Goal: Task Accomplishment & Management: Manage account settings

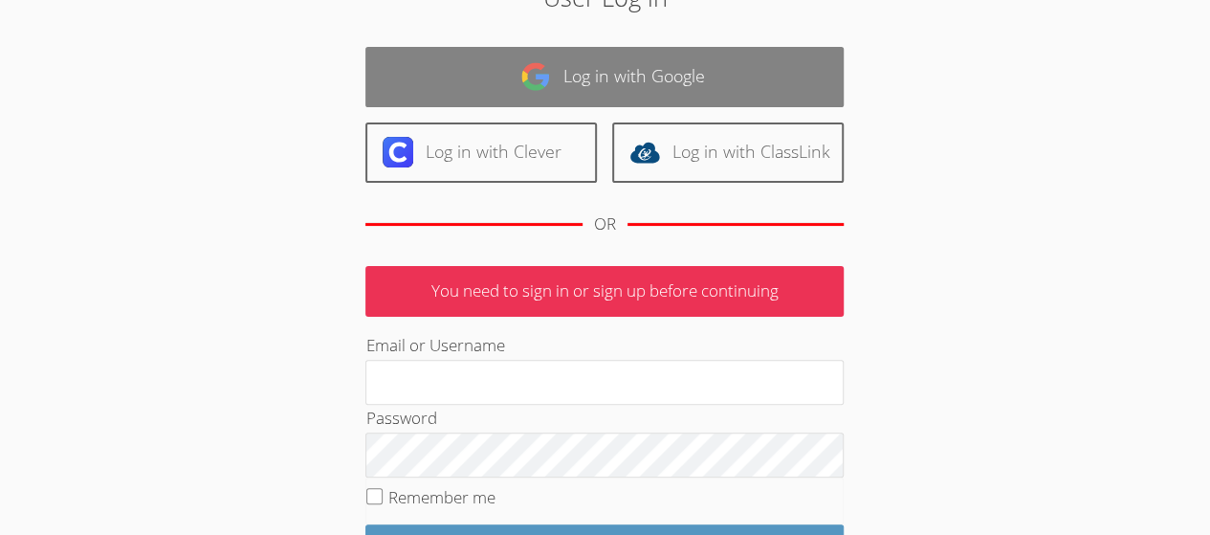
scroll to position [103, 0]
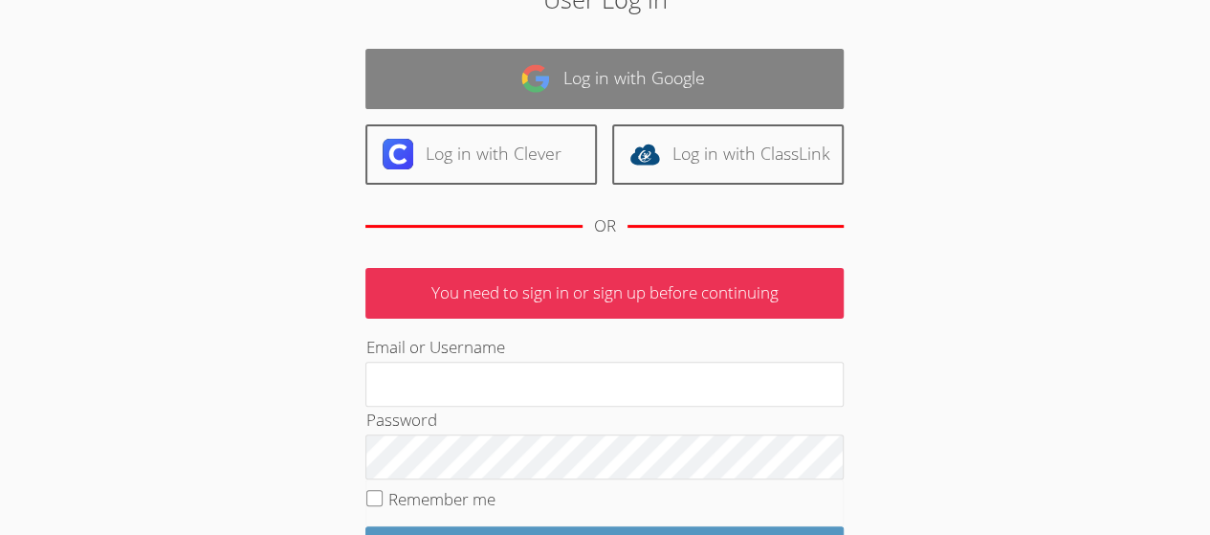
click at [651, 67] on link "Log in with Google" at bounding box center [604, 79] width 478 height 60
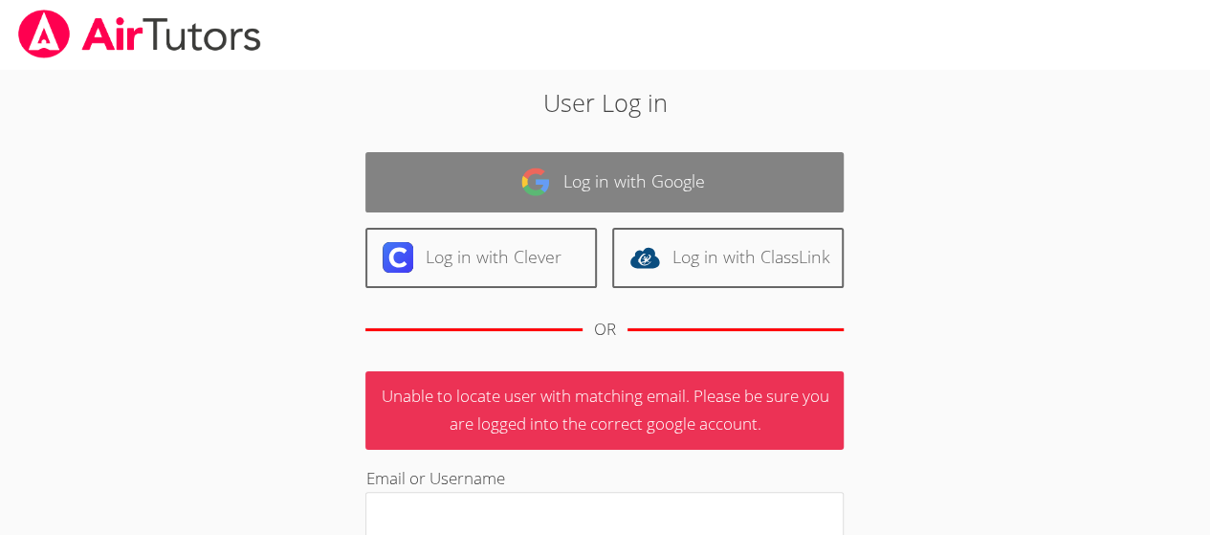
click at [568, 187] on link "Log in with Google" at bounding box center [604, 182] width 478 height 60
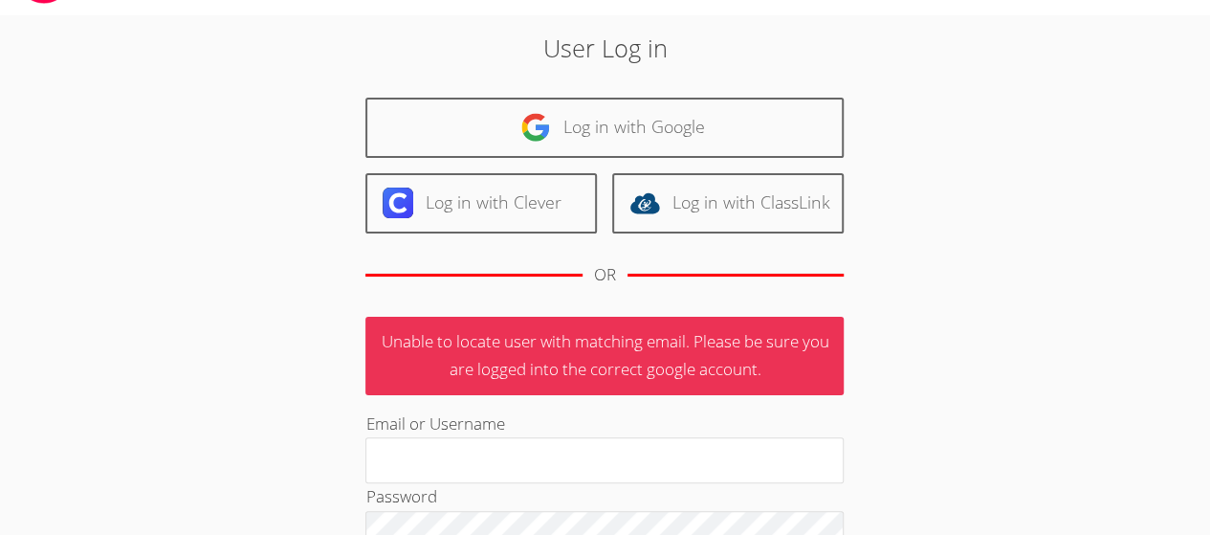
scroll to position [54, 0]
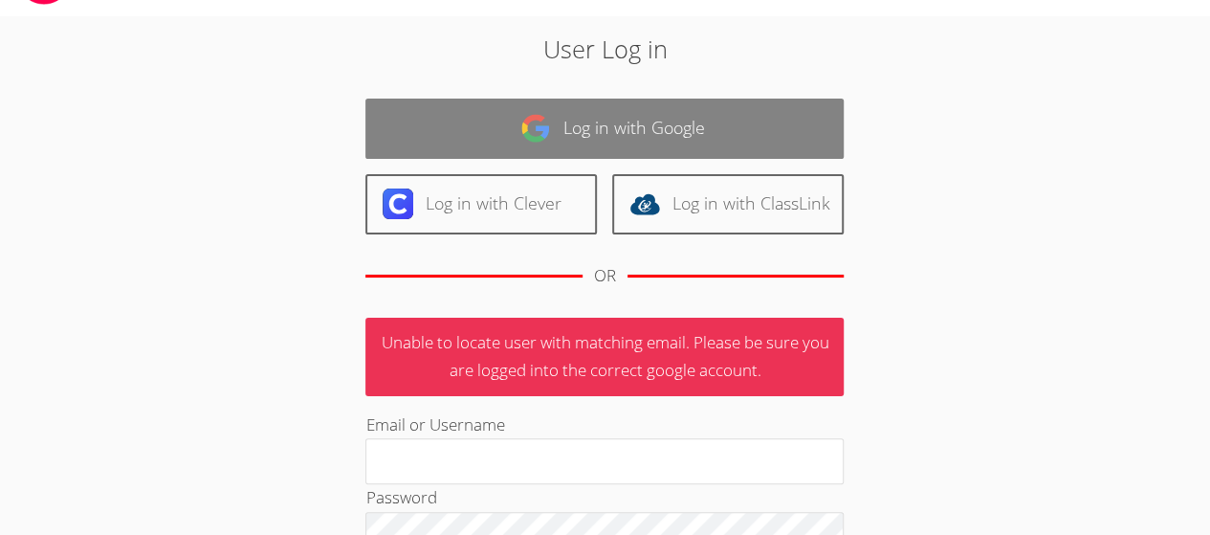
click at [582, 141] on link "Log in with Google" at bounding box center [604, 129] width 478 height 60
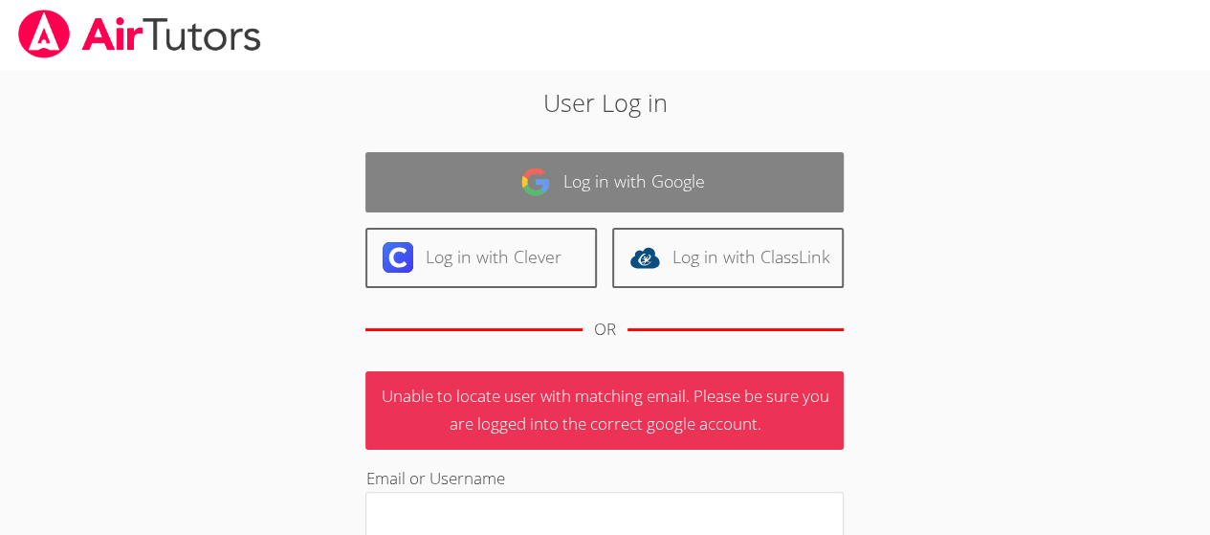
click at [508, 203] on link "Log in with Google" at bounding box center [604, 182] width 478 height 60
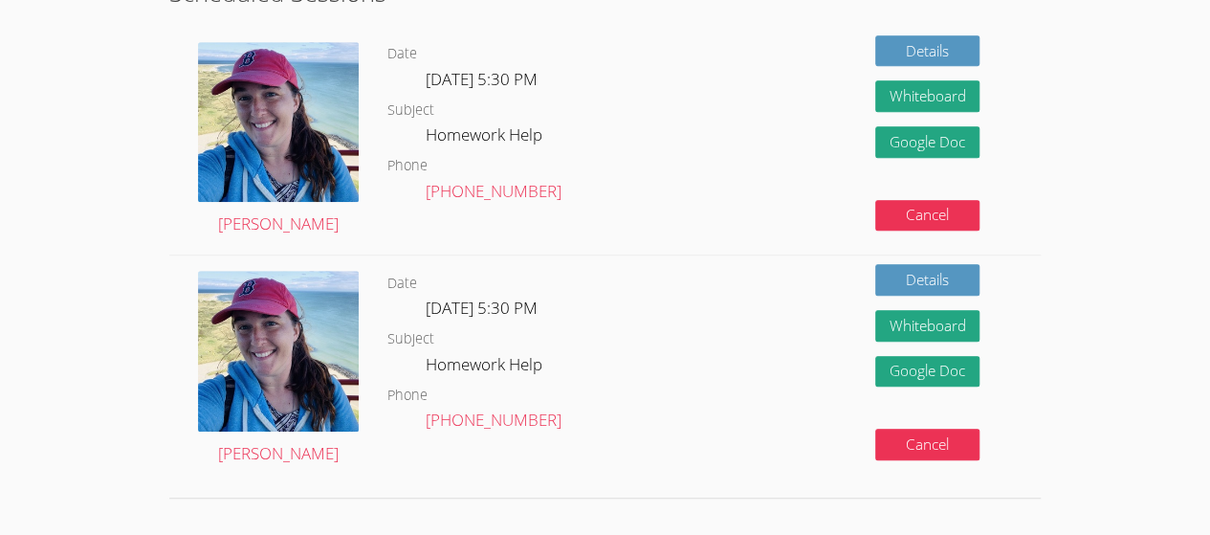
scroll to position [529, 0]
